Goal: Transaction & Acquisition: Book appointment/travel/reservation

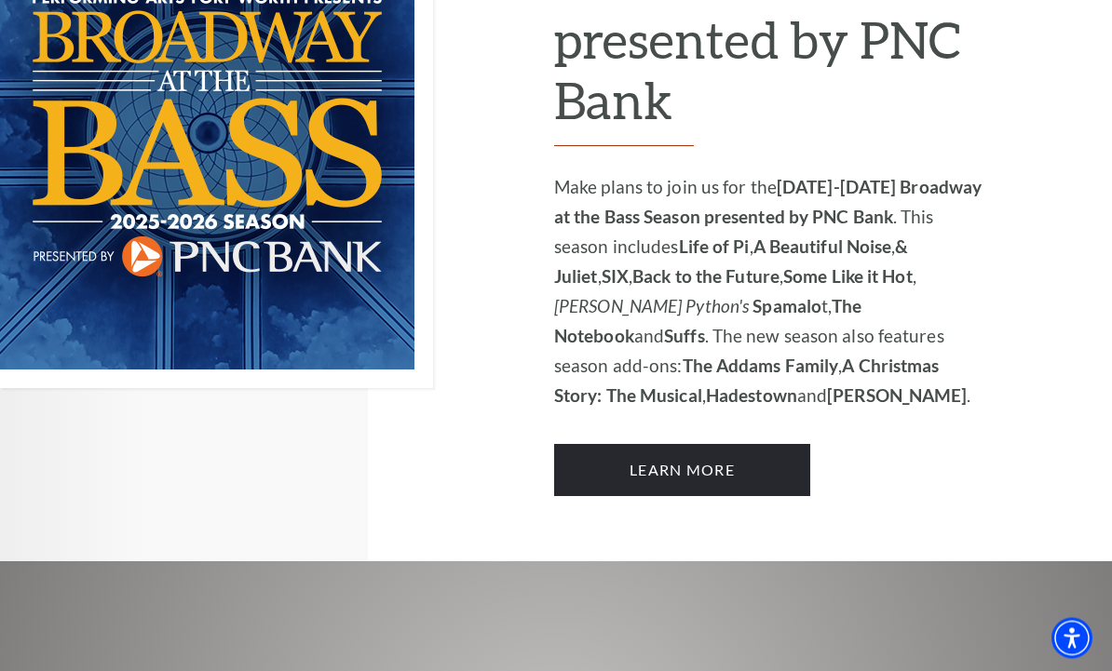
scroll to position [1434, 0]
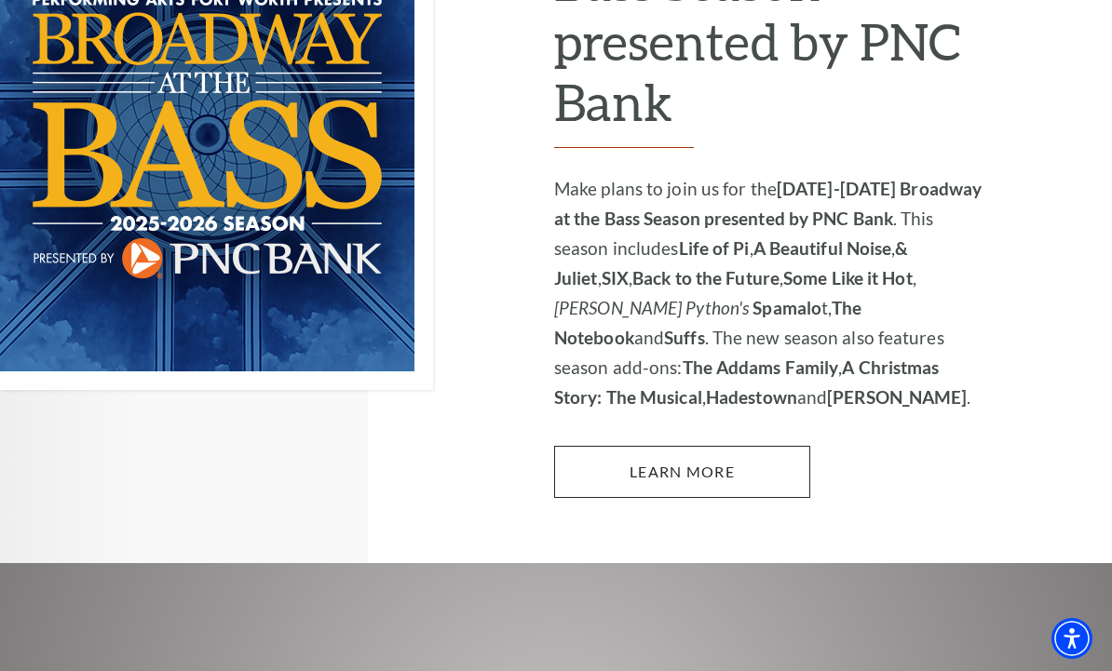
click at [741, 446] on link "Learn More" at bounding box center [682, 472] width 256 height 52
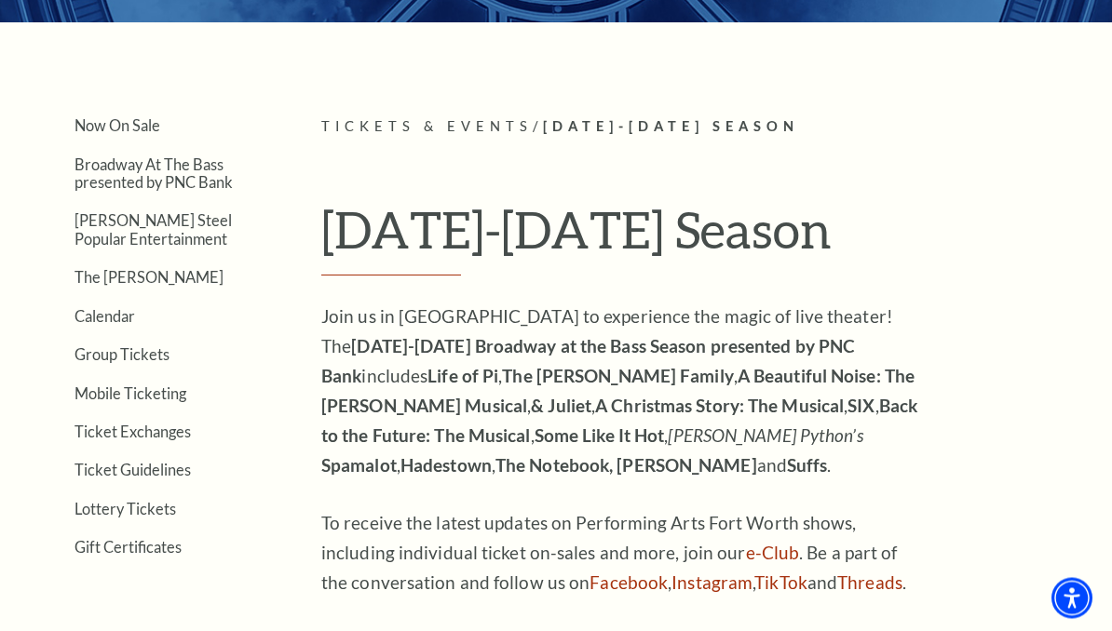
scroll to position [340, 0]
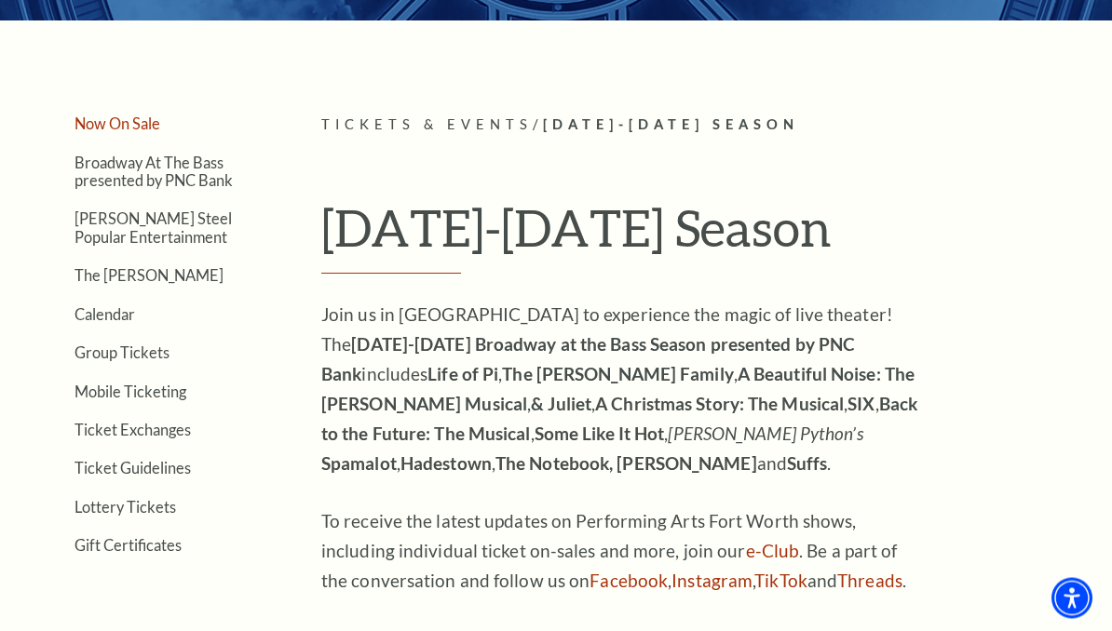
click at [140, 130] on link "Now On Sale" at bounding box center [117, 124] width 86 height 18
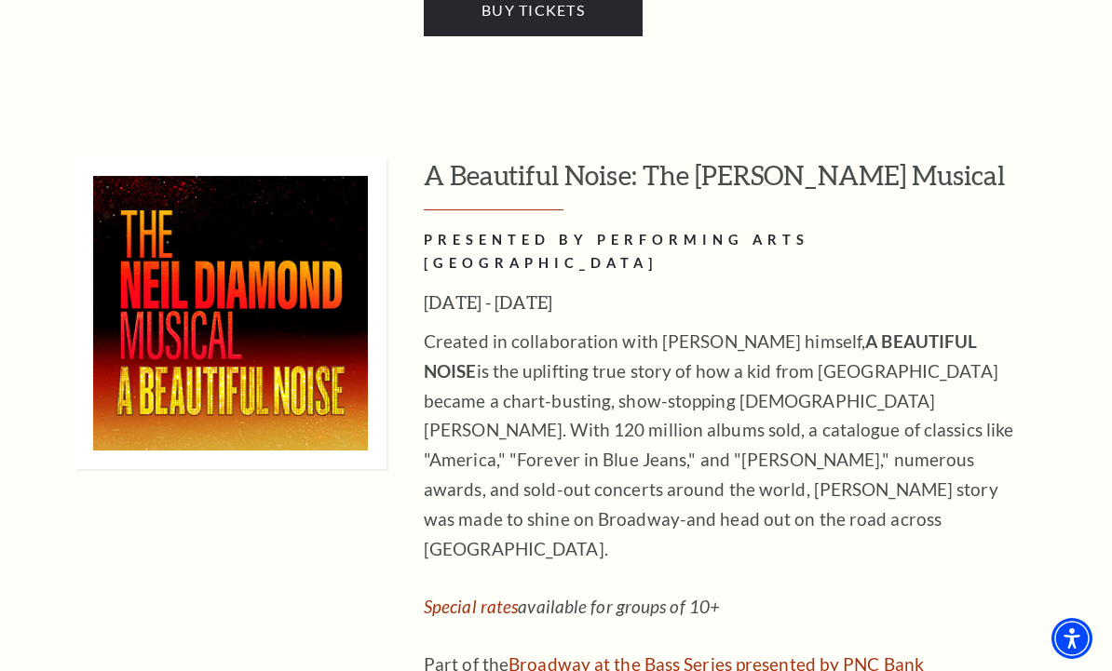
scroll to position [4392, 0]
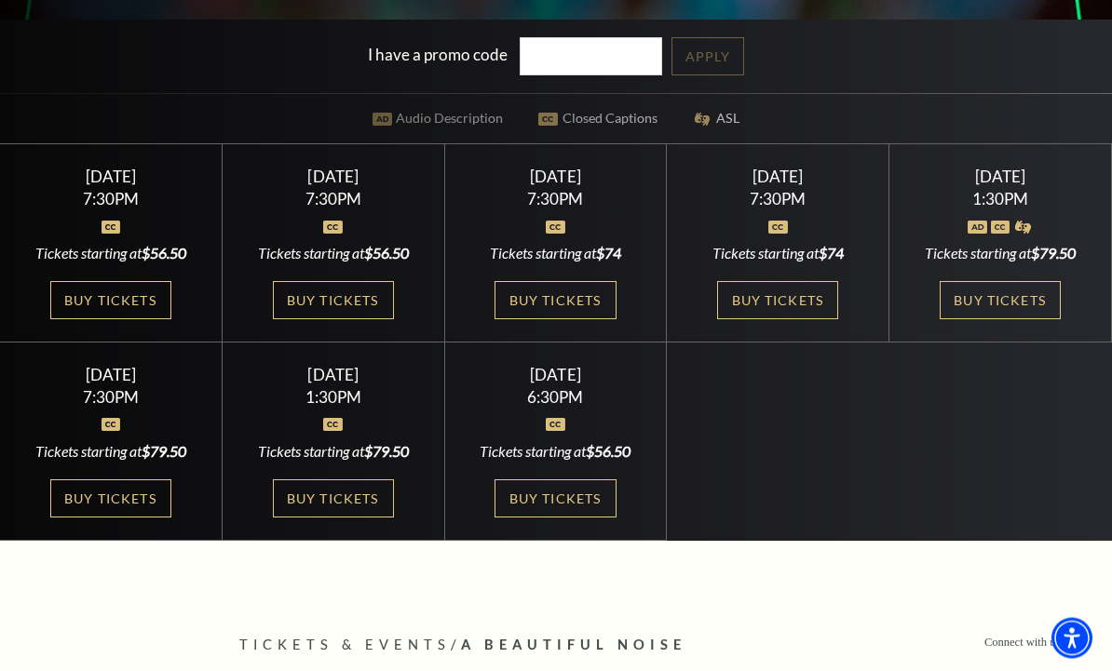
scroll to position [500, 0]
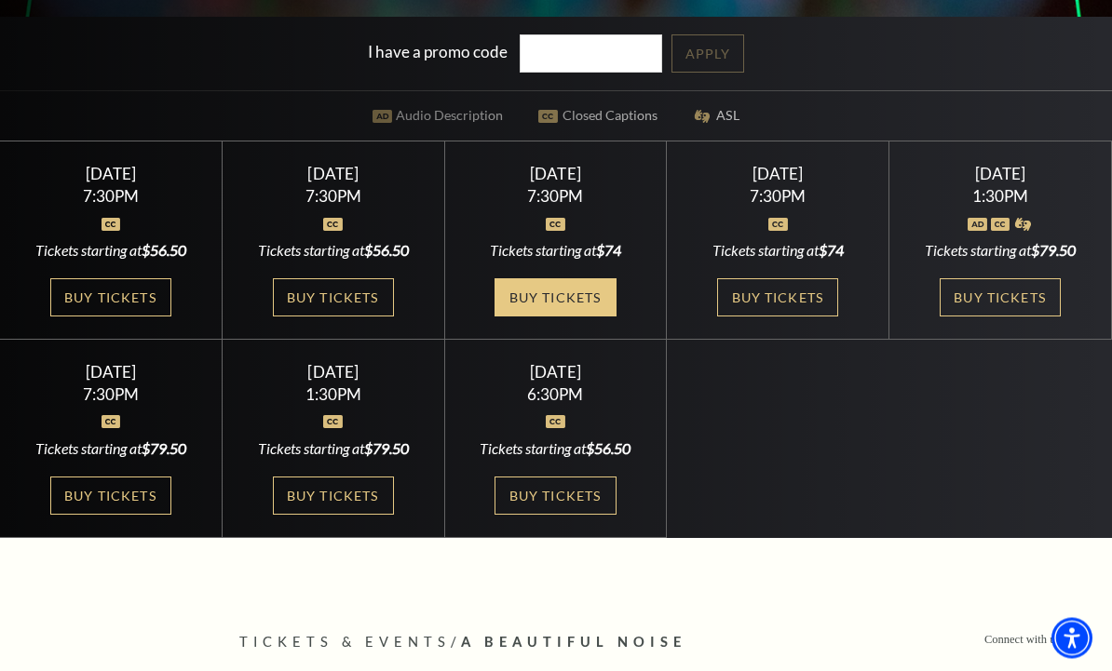
click at [576, 318] on link "Buy Tickets" at bounding box center [554, 298] width 121 height 38
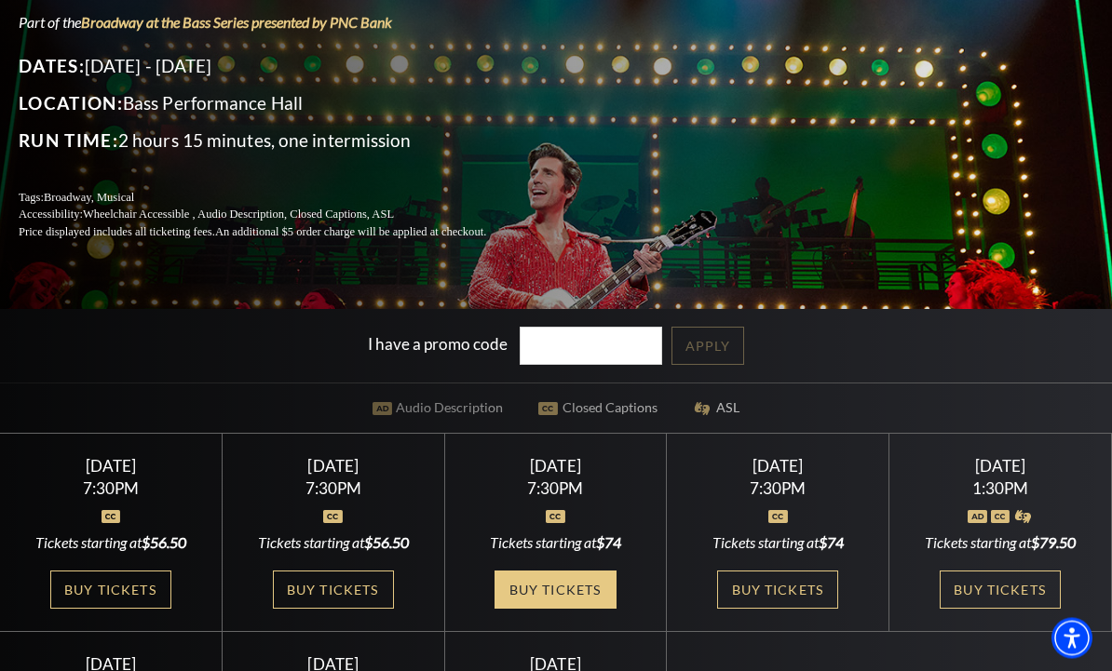
scroll to position [0, 0]
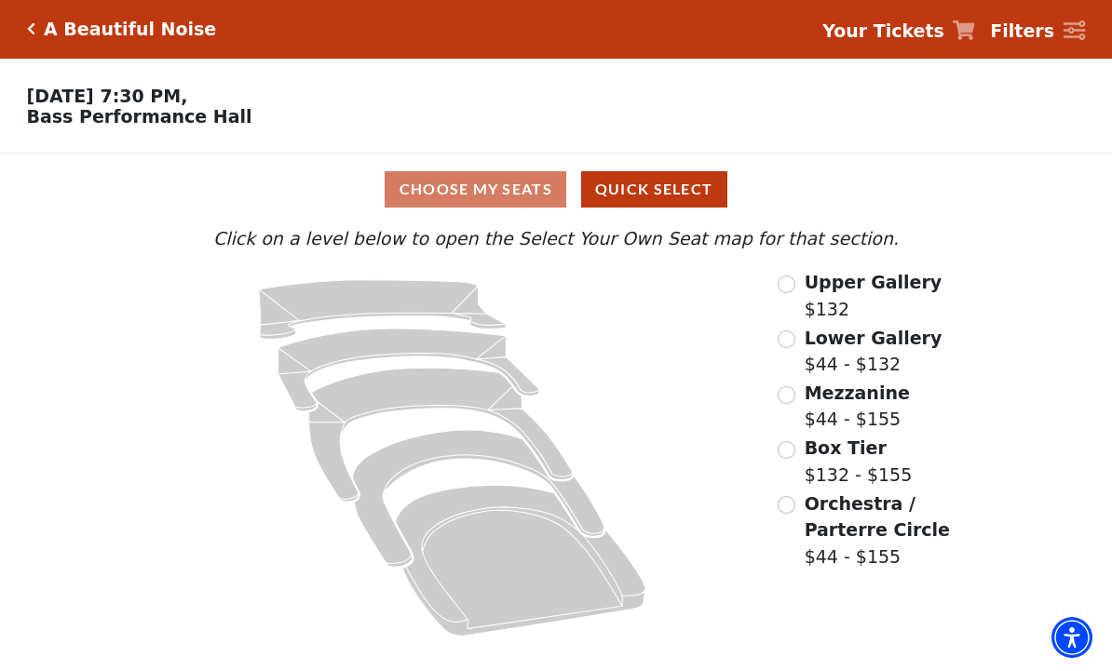
click at [798, 500] on div "Orchestra / Parterre Circle $44 - $155" at bounding box center [869, 532] width 182 height 80
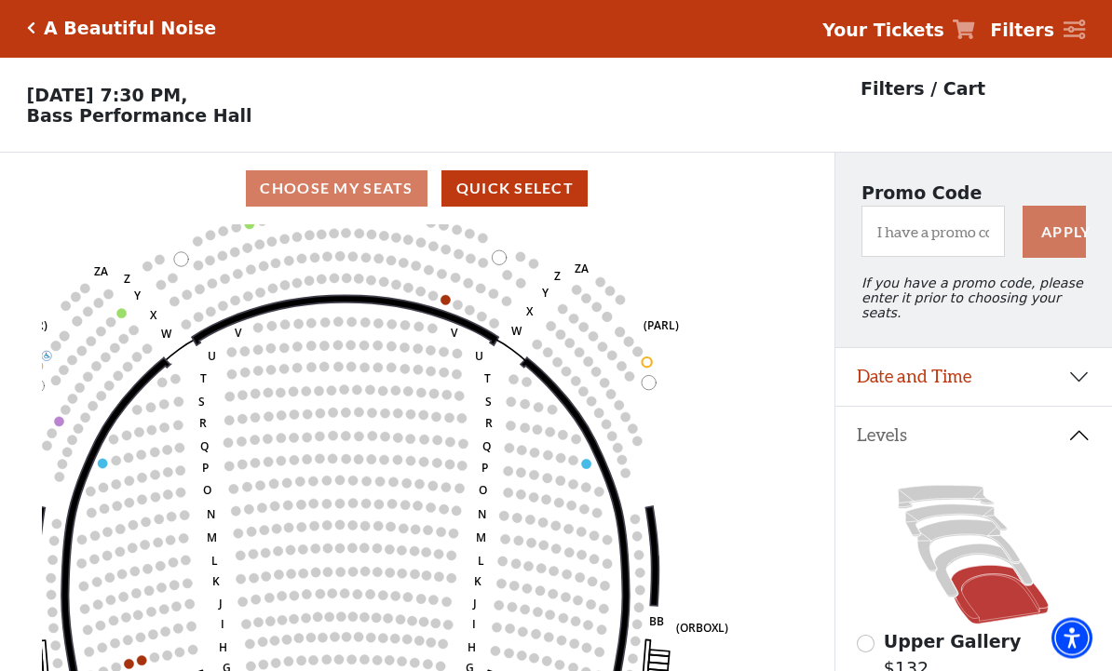
scroll to position [2, 0]
click at [502, 260] on circle at bounding box center [499, 257] width 14 height 14
click at [505, 279] on circle at bounding box center [506, 274] width 9 height 9
click at [511, 277] on circle at bounding box center [506, 274] width 9 height 9
click at [530, 288] on icon "Left (ORPITL) Right (ORPITR) Center (ORPITC) ZZ AA YY BB ZA ZA (ORCL) (ORCR) (O…" at bounding box center [417, 452] width 751 height 457
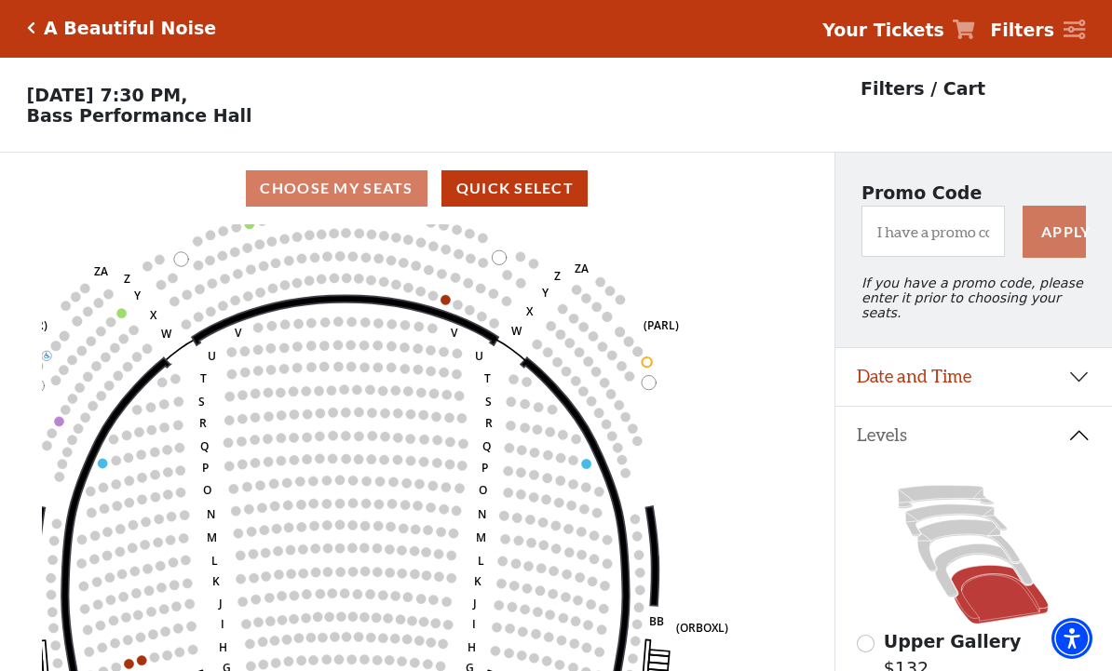
click at [523, 285] on circle at bounding box center [520, 282] width 9 height 9
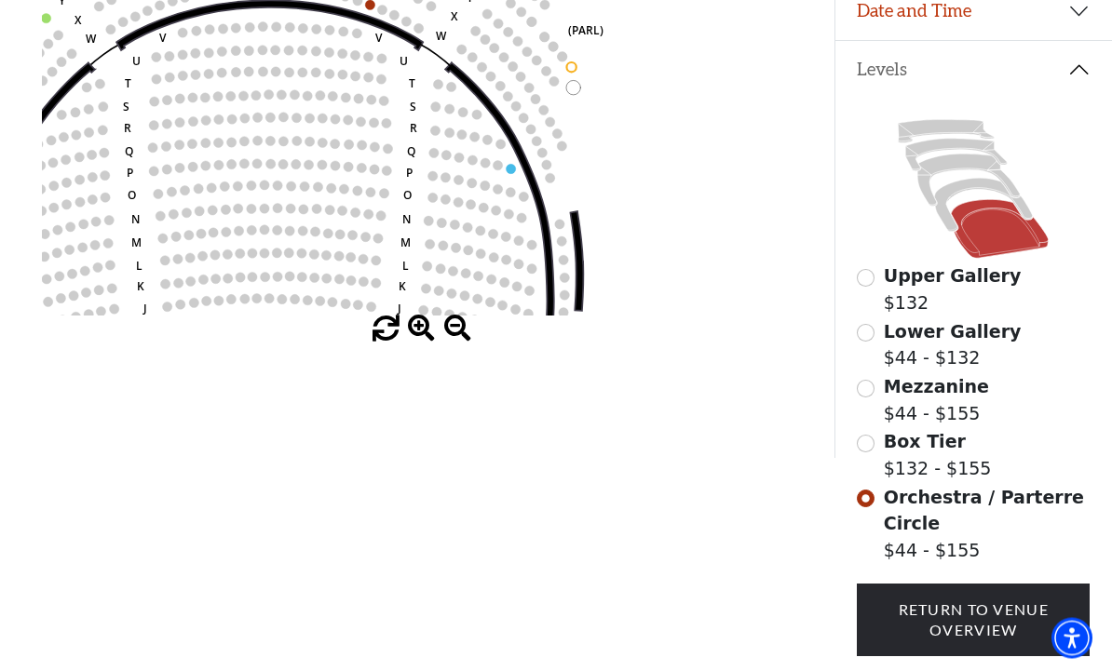
scroll to position [368, 0]
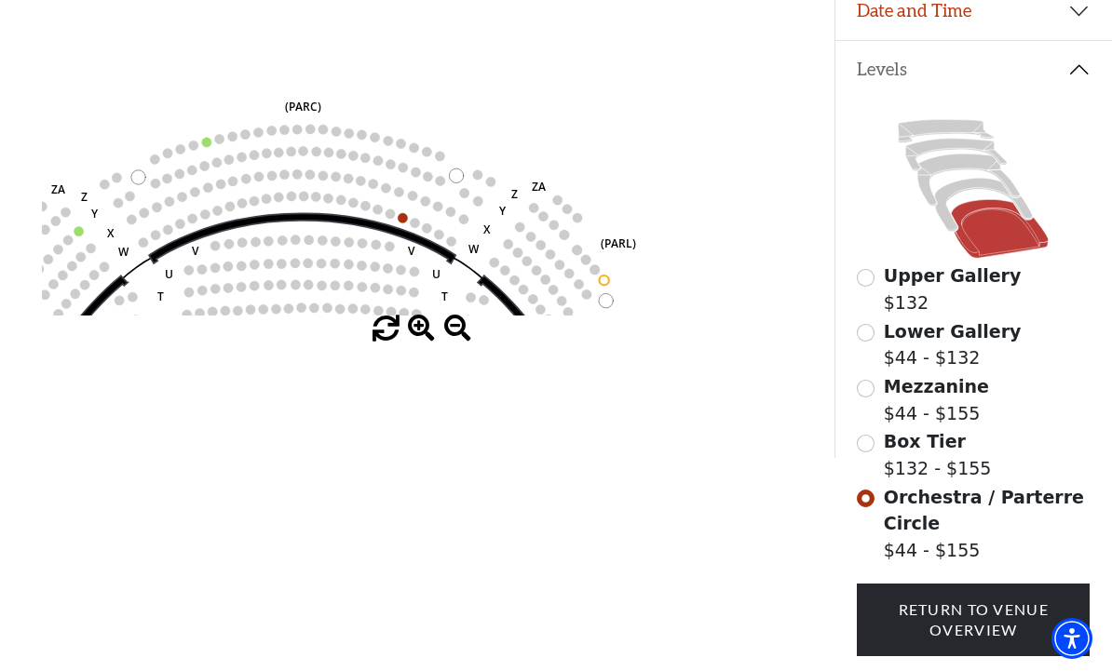
click at [475, 206] on circle at bounding box center [477, 200] width 9 height 9
click at [481, 202] on circle at bounding box center [477, 200] width 9 height 9
click at [480, 204] on circle at bounding box center [477, 200] width 9 height 9
click at [494, 184] on circle at bounding box center [490, 181] width 9 height 9
click at [495, 183] on use "Seat Selected" at bounding box center [490, 181] width 11 height 11
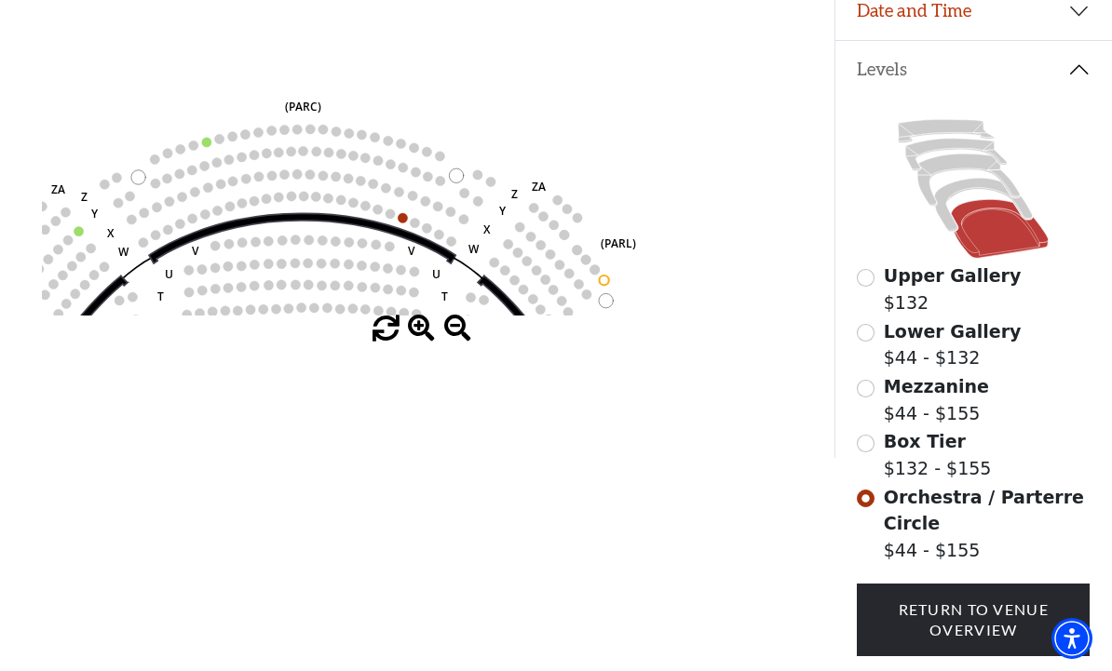
click at [495, 181] on icon "Left (ORPITL) Right (ORPITR) Center (ORPITC) ZZ AA YY BB ZA ZA (ORCL) (ORCR) (O…" at bounding box center [417, 86] width 751 height 457
click at [480, 206] on circle at bounding box center [477, 200] width 9 height 9
click at [480, 203] on circle at bounding box center [477, 200] width 9 height 9
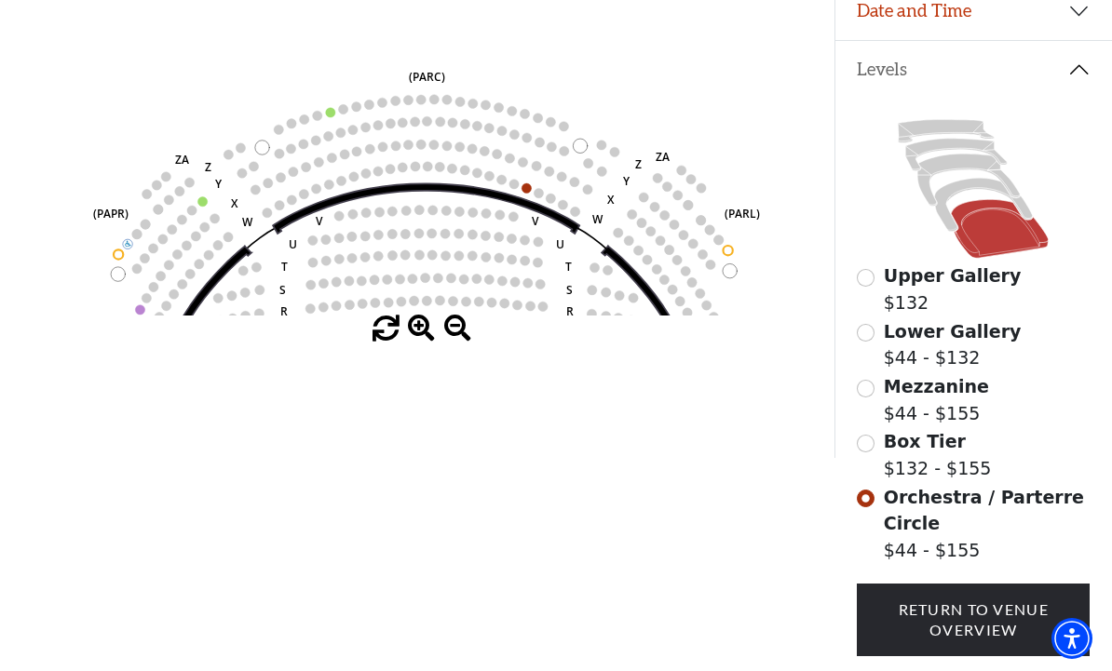
click at [531, 193] on circle at bounding box center [525, 187] width 9 height 9
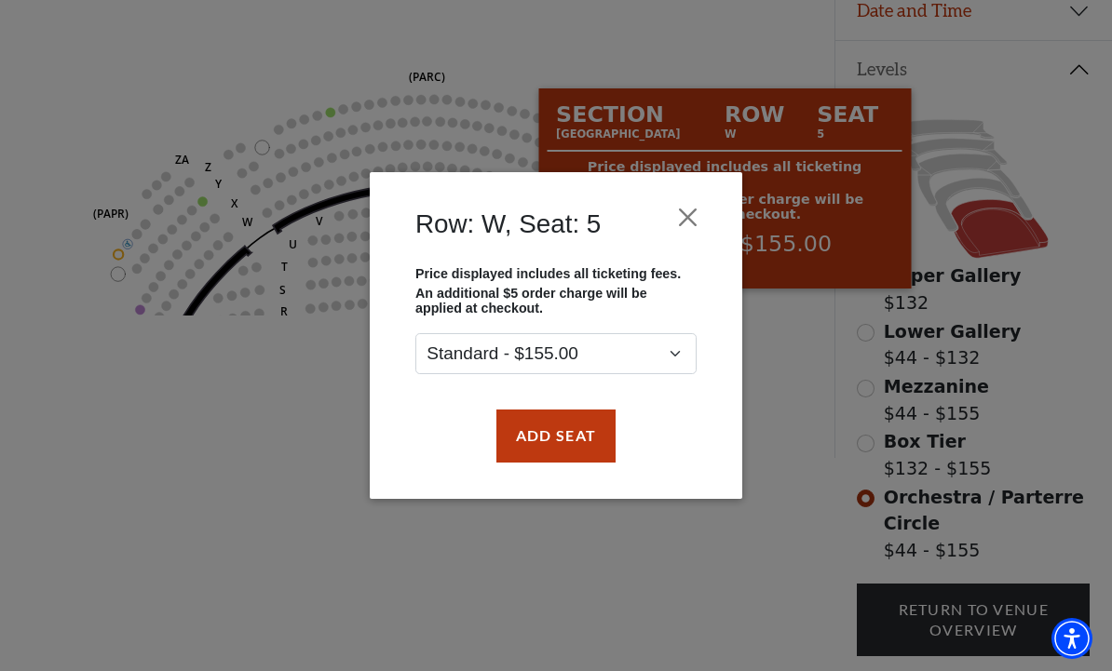
click at [820, 343] on div "Row: W, Seat: 5 Price displayed includes all ticketing fees. An additional $5 o…" at bounding box center [556, 335] width 1112 height 671
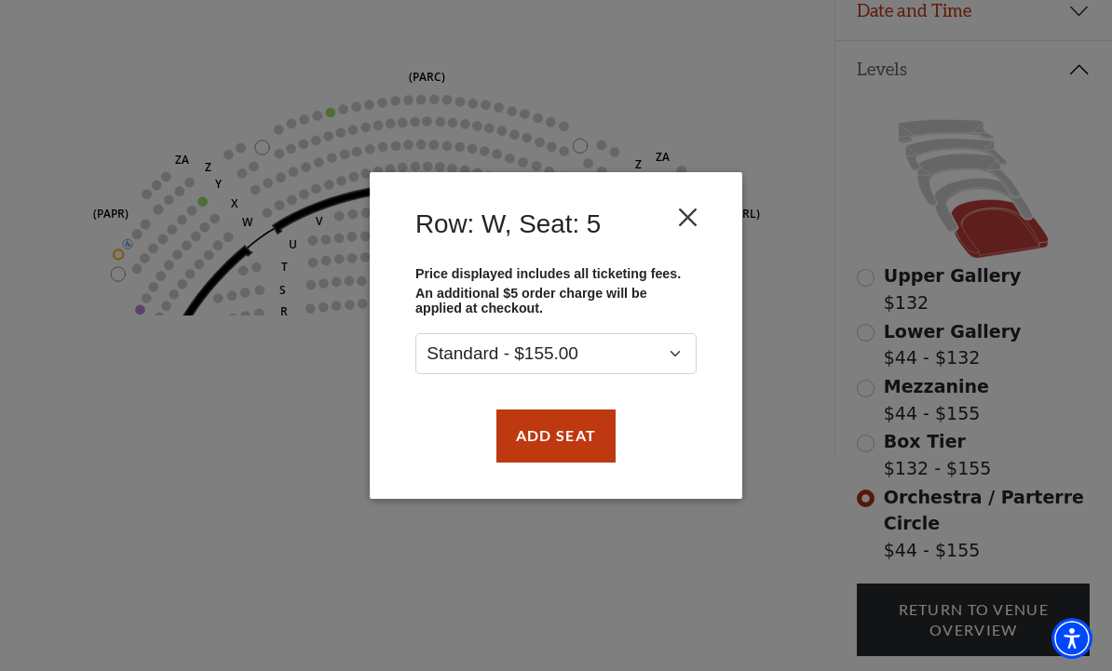
click at [695, 218] on button "Close" at bounding box center [687, 217] width 35 height 35
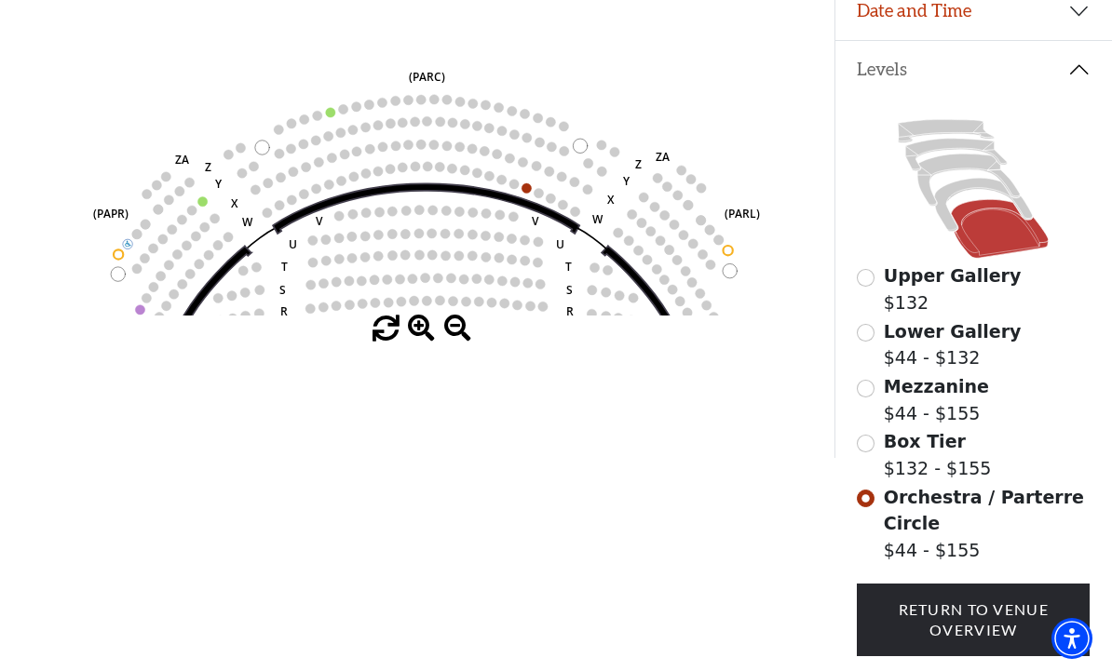
click at [535, 197] on circle at bounding box center [538, 192] width 9 height 9
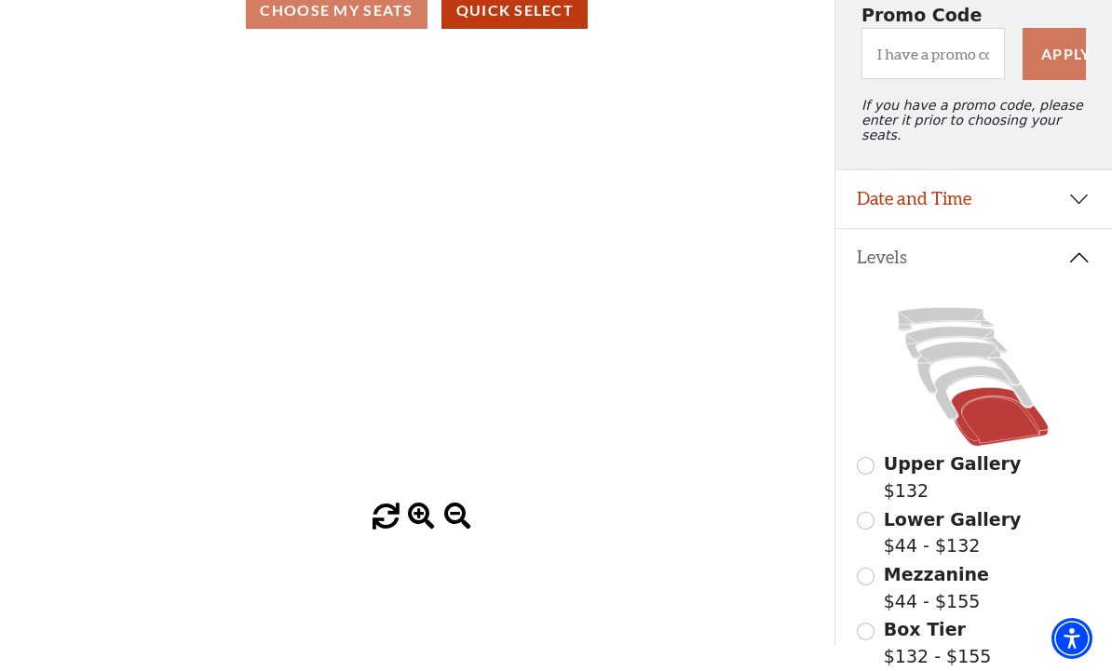
scroll to position [0, 0]
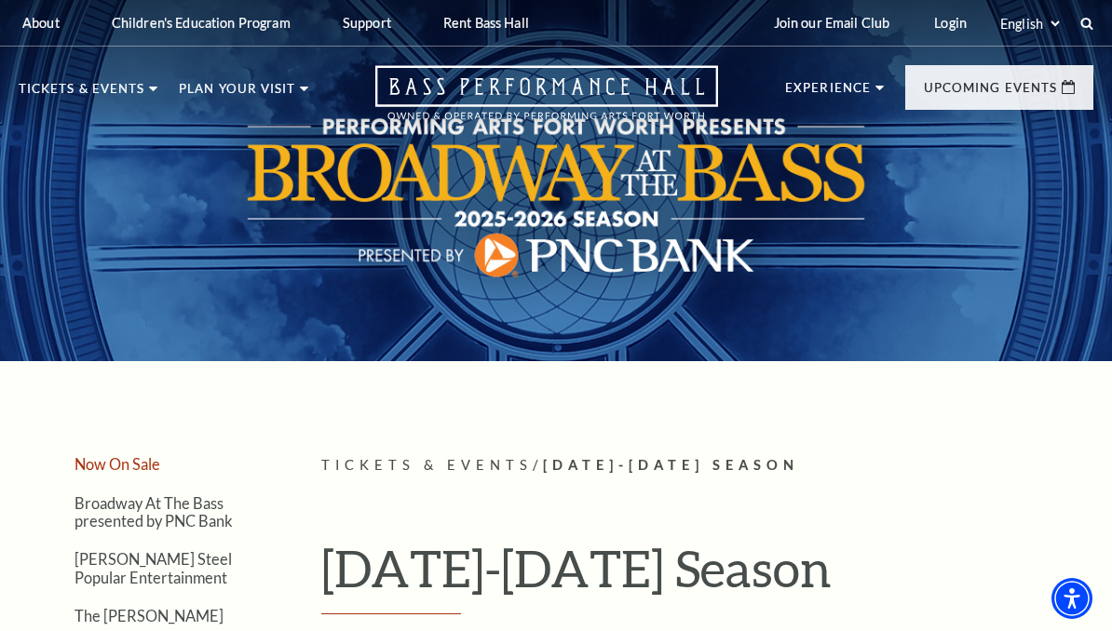
click at [133, 467] on link "Now On Sale" at bounding box center [117, 464] width 86 height 18
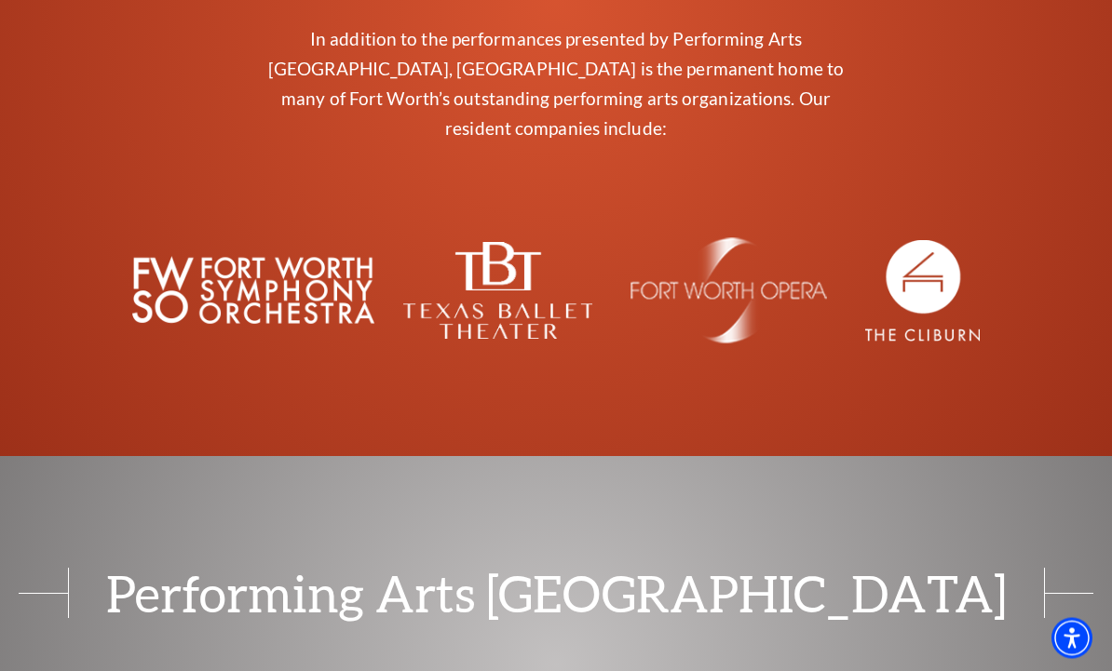
scroll to position [11543, 0]
